Goal: Communication & Community: Answer question/provide support

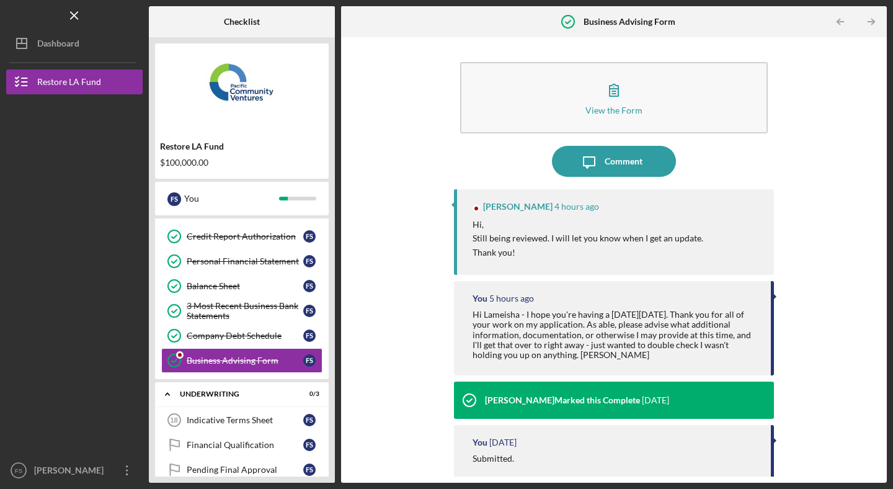
scroll to position [199, 0]
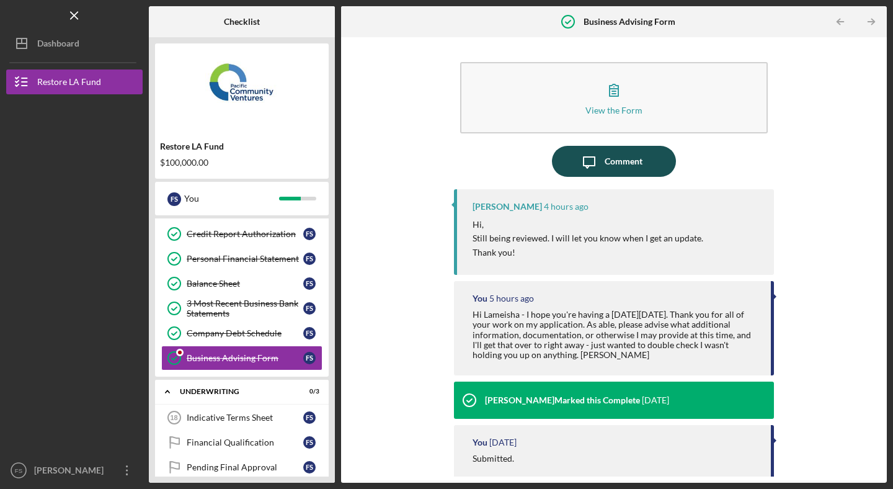
click at [628, 159] on div "Comment" at bounding box center [624, 161] width 38 height 31
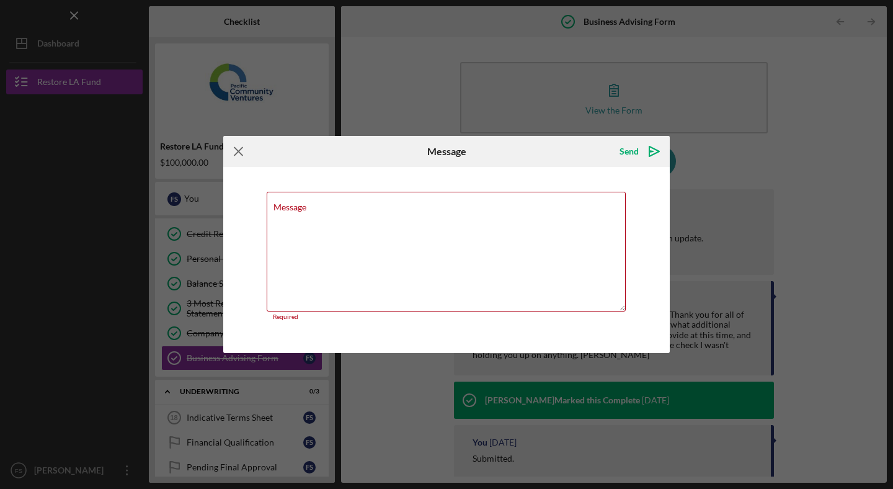
click at [245, 154] on icon "Icon/Menu Close" at bounding box center [238, 151] width 31 height 31
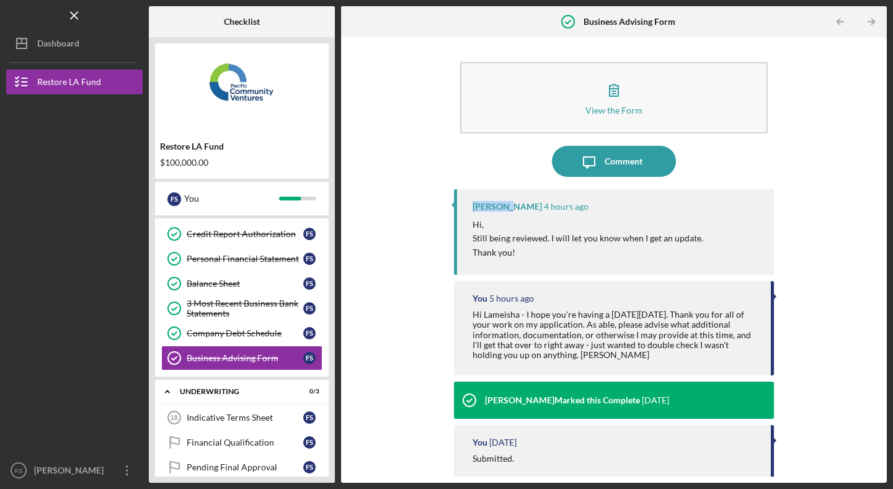
drag, startPoint x: 490, startPoint y: 208, endPoint x: 465, endPoint y: 207, distance: 25.5
click at [465, 207] on div "[PERSON_NAME] 4 hours ago Hi, Still being reviewed. I will let you know when I …" at bounding box center [614, 232] width 320 height 86
copy div "Lameisha"
click at [616, 166] on div "Comment" at bounding box center [624, 161] width 38 height 31
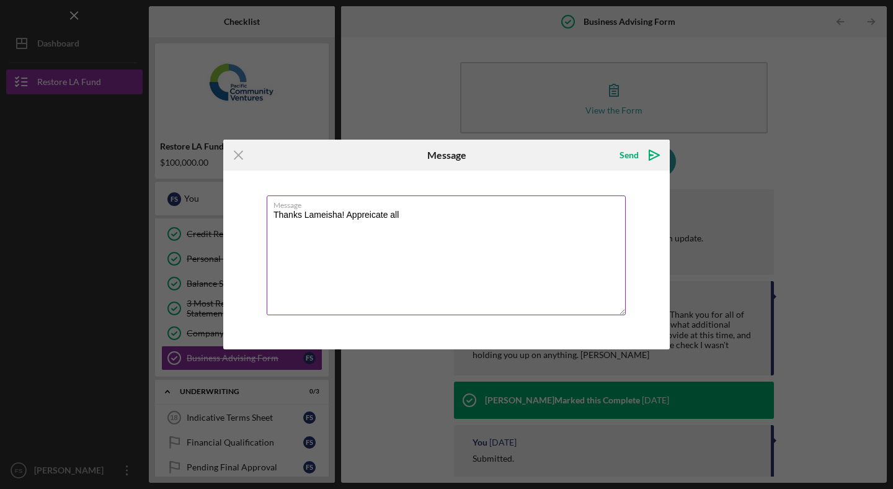
click at [363, 217] on textarea "Thanks Lameisha! Appreicate all" at bounding box center [446, 255] width 359 height 120
click at [424, 213] on textarea "Thanks Lameisha! Appreciate all" at bounding box center [446, 255] width 359 height 120
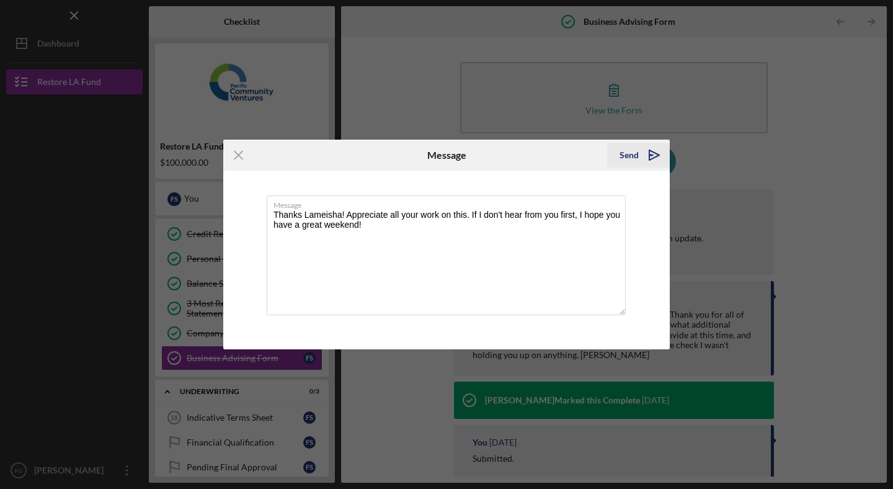
type textarea "Thanks Lameisha! Appreciate all your work on this. If I don't hear from you fir…"
click at [628, 153] on div "Send" at bounding box center [628, 155] width 19 height 25
